Goal: Task Accomplishment & Management: Use online tool/utility

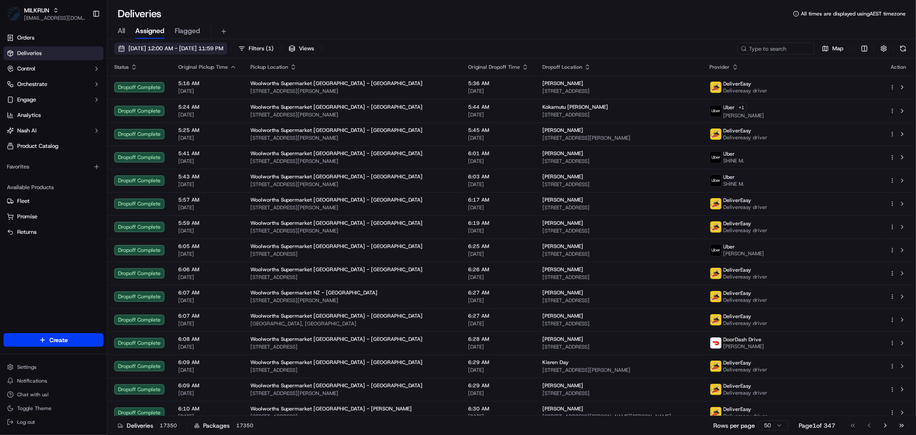
click at [185, 45] on span "[DATE] 12:00 AM - [DATE] 11:59 PM" at bounding box center [175, 49] width 95 height 8
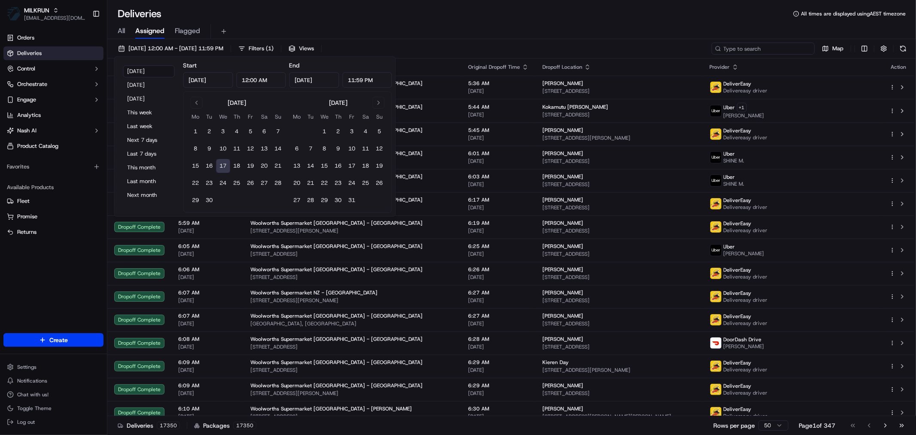
click at [782, 52] on input at bounding box center [763, 49] width 103 height 12
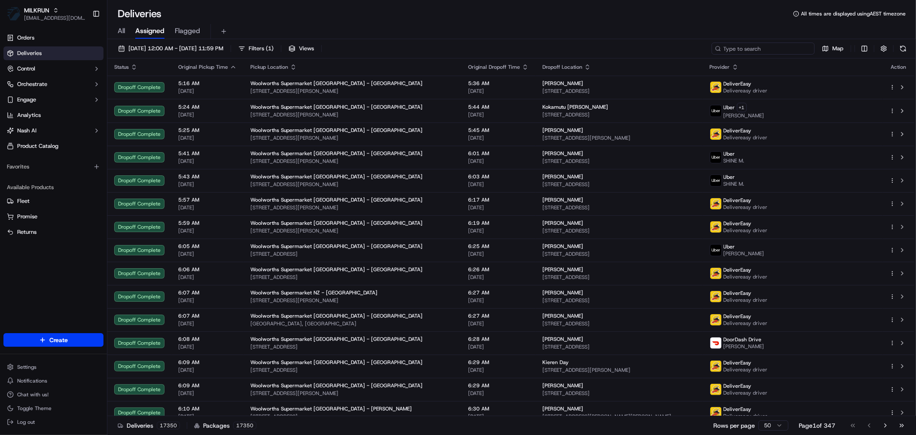
paste input "FBBBE"
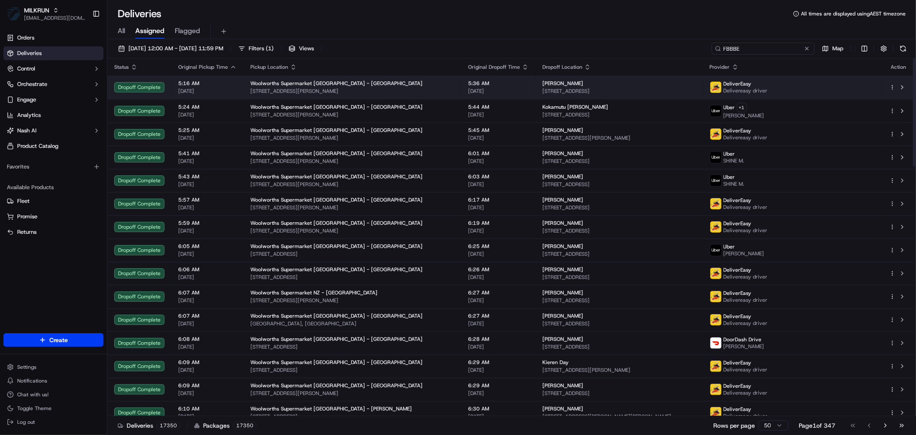
type input "FBBBE"
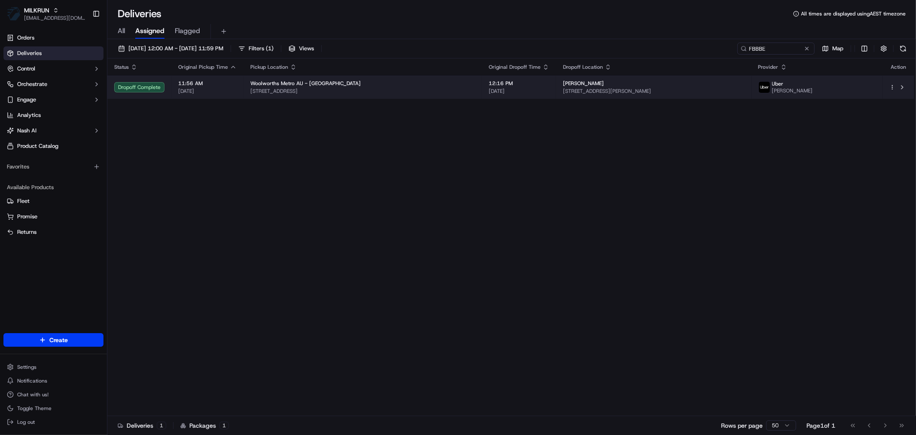
drag, startPoint x: 576, startPoint y: 86, endPoint x: 546, endPoint y: 86, distance: 29.6
click at [556, 86] on td "[PERSON_NAME] [STREET_ADDRESS][PERSON_NAME]" at bounding box center [653, 87] width 195 height 23
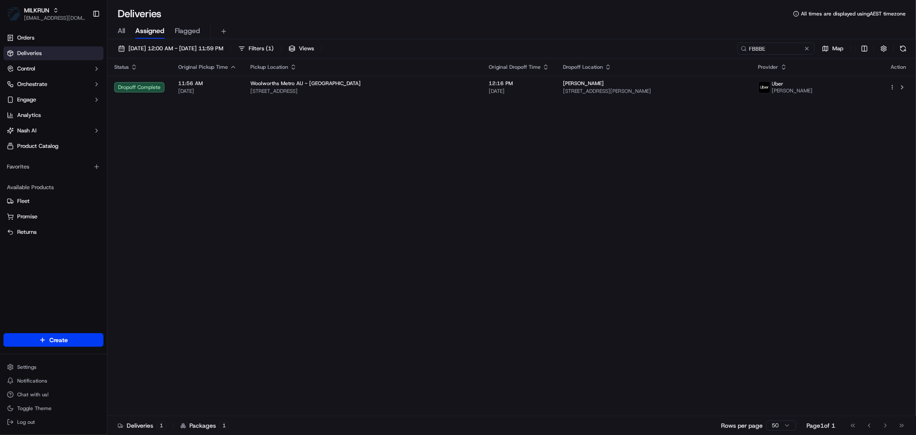
copy span "[PERSON_NAME]"
